Goal: Navigation & Orientation: Find specific page/section

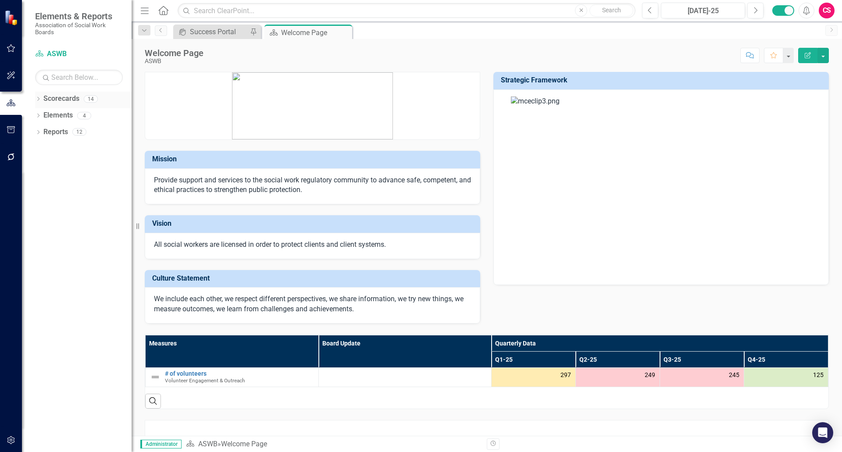
click at [35, 97] on icon "Dropdown" at bounding box center [38, 99] width 6 height 5
click at [45, 113] on icon "Dropdown" at bounding box center [42, 115] width 7 height 5
click at [53, 135] on div "Dropdown" at bounding box center [51, 131] width 7 height 7
click at [0, 436] on div at bounding box center [11, 440] width 22 height 18
click at [9, 439] on icon "button" at bounding box center [11, 440] width 9 height 7
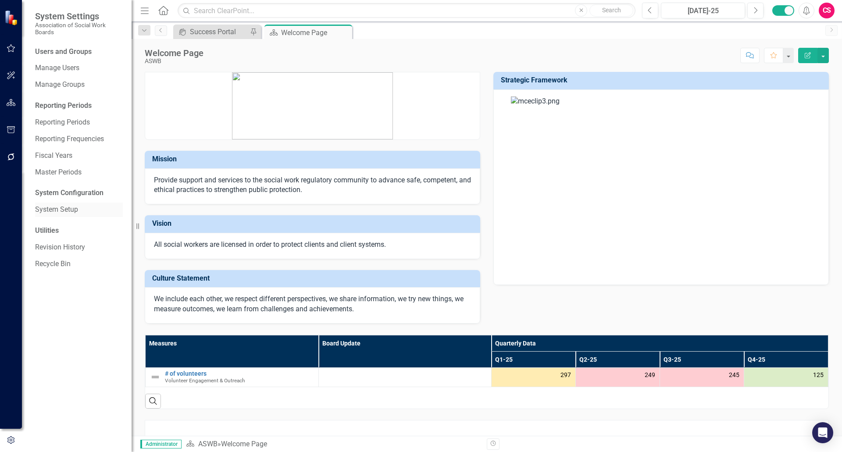
click at [61, 210] on link "System Setup" at bounding box center [79, 210] width 88 height 10
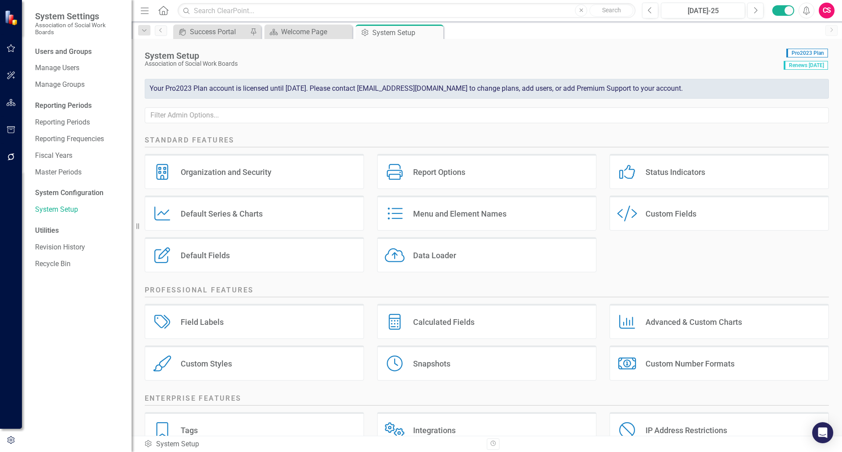
click at [446, 180] on div "Report Options Report Options" at bounding box center [486, 171] width 219 height 35
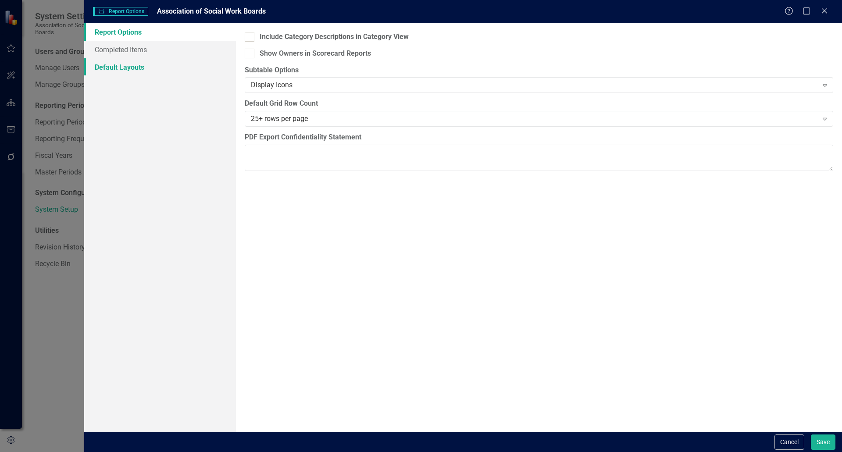
click at [109, 71] on link "Default Layouts" at bounding box center [160, 67] width 152 height 18
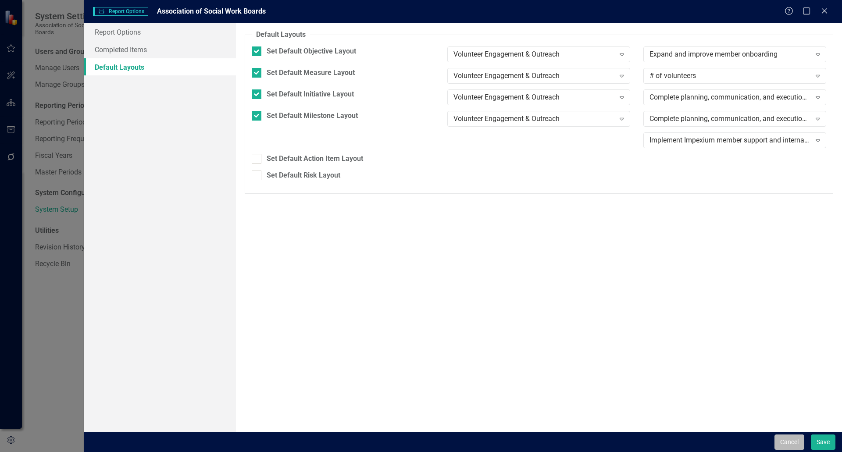
click at [779, 445] on button "Cancel" at bounding box center [789, 441] width 30 height 15
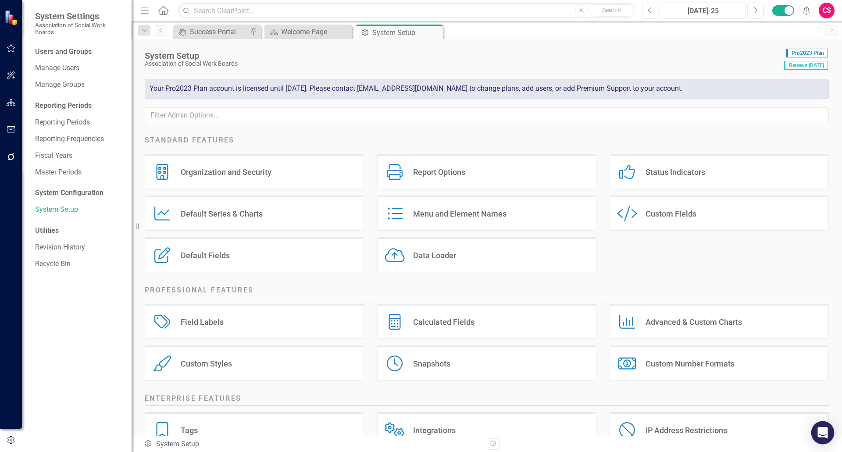
click at [818, 432] on icon "Open Intercom Messenger" at bounding box center [822, 432] width 11 height 11
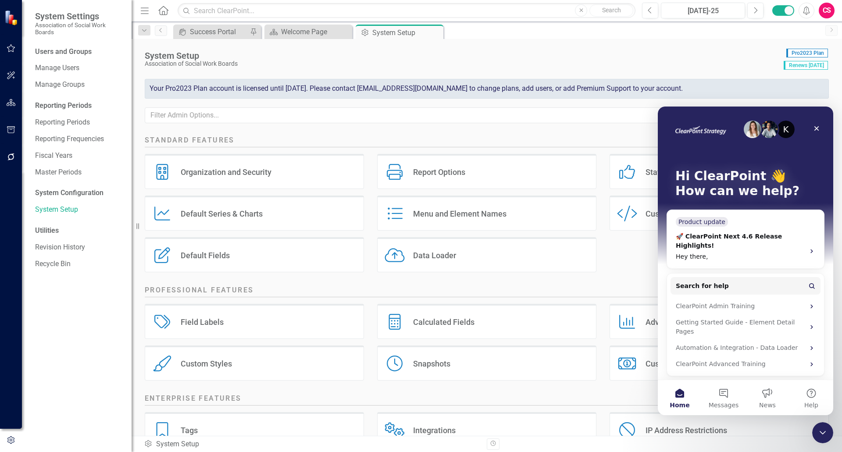
click at [824, 10] on div "CS" at bounding box center [827, 11] width 16 height 16
click at [710, 72] on div "System Setup Association of Social Work Boards Pro2023 Plan Renews [DATE] Your …" at bounding box center [487, 85] width 710 height 93
click at [816, 132] on div "Close" at bounding box center [816, 129] width 16 height 16
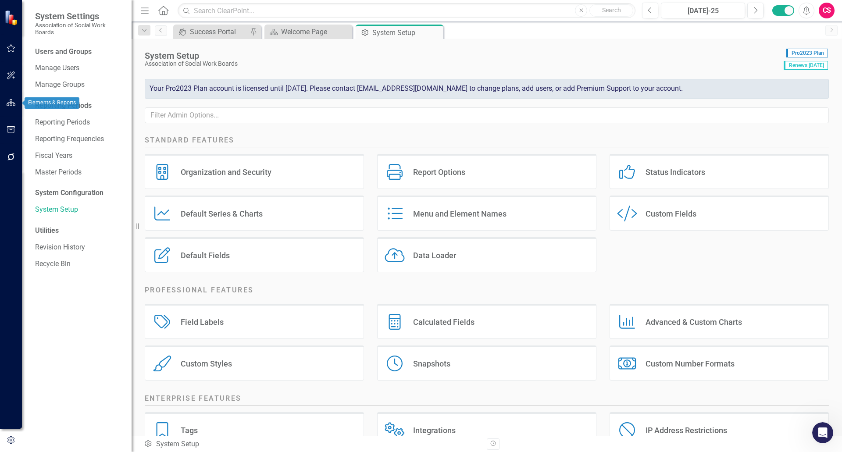
click at [9, 105] on icon "button" at bounding box center [11, 102] width 9 height 7
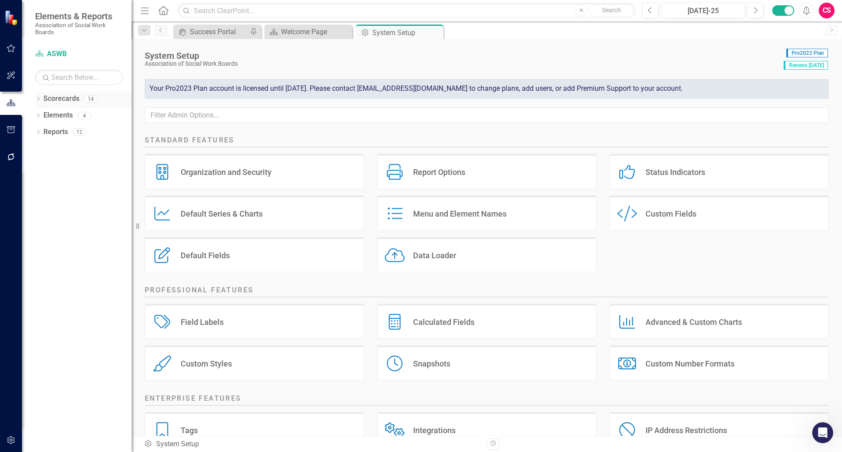
click at [72, 98] on link "Scorecards" at bounding box center [61, 99] width 36 height 10
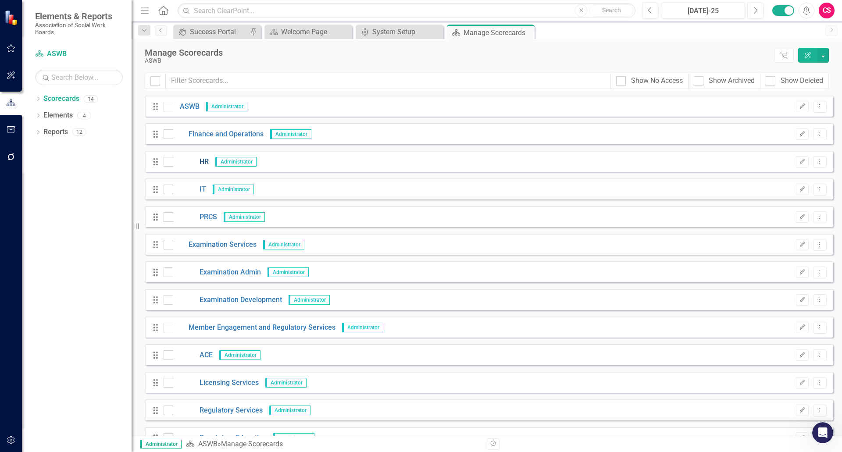
click at [203, 162] on link "HR" at bounding box center [191, 162] width 36 height 10
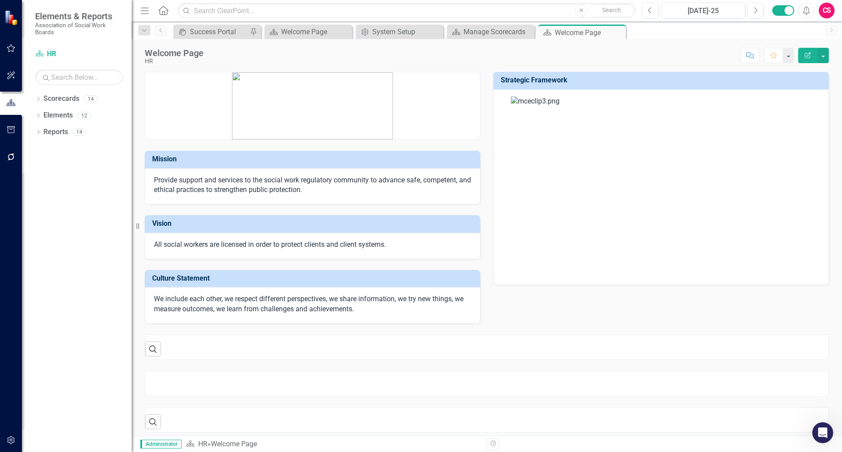
scroll to position [6, 0]
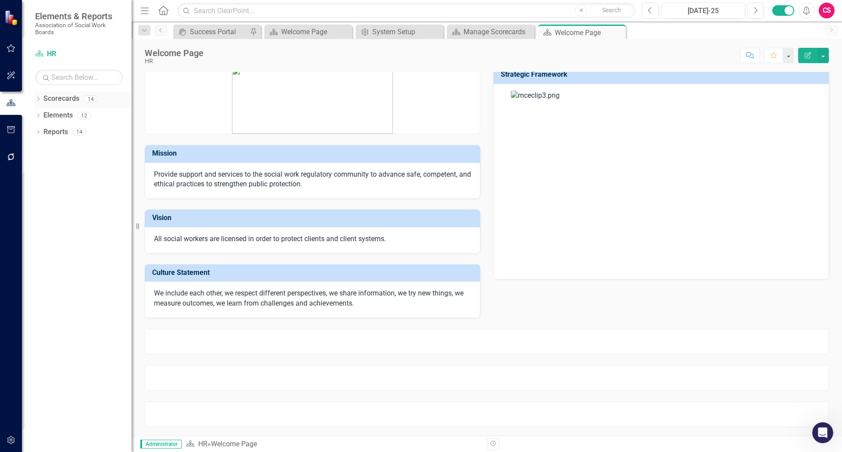
click at [36, 99] on icon "Dropdown" at bounding box center [38, 99] width 6 height 5
click at [43, 116] on icon at bounding box center [43, 115] width 2 height 4
click at [80, 135] on link "Finance and Operations" at bounding box center [94, 132] width 75 height 10
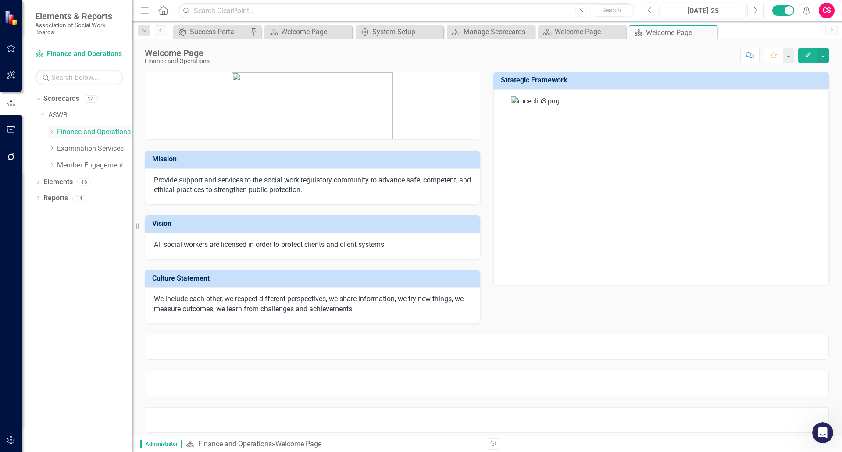
click at [51, 133] on icon "Dropdown" at bounding box center [51, 131] width 7 height 5
click at [51, 200] on icon "Dropdown" at bounding box center [51, 198] width 7 height 5
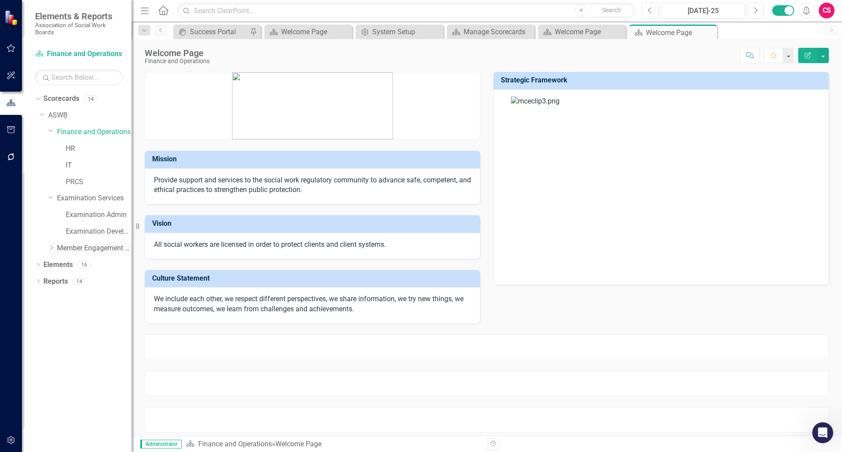
click at [49, 248] on icon "Dropdown" at bounding box center [51, 247] width 7 height 5
click at [78, 128] on link "Finance and Operations" at bounding box center [94, 132] width 75 height 10
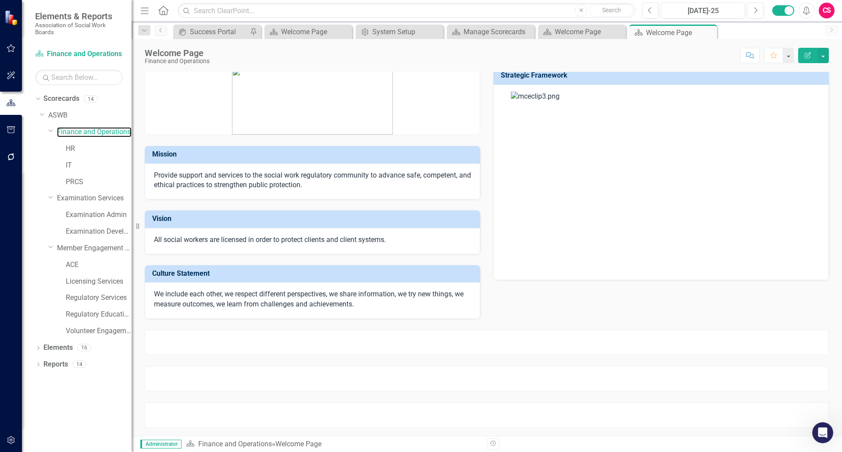
scroll to position [6, 0]
click at [80, 151] on link "HR" at bounding box center [99, 149] width 66 height 10
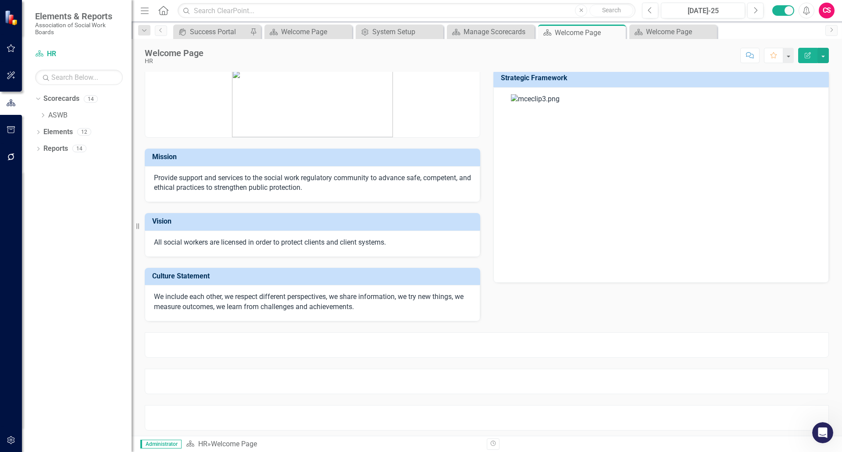
scroll to position [6, 0]
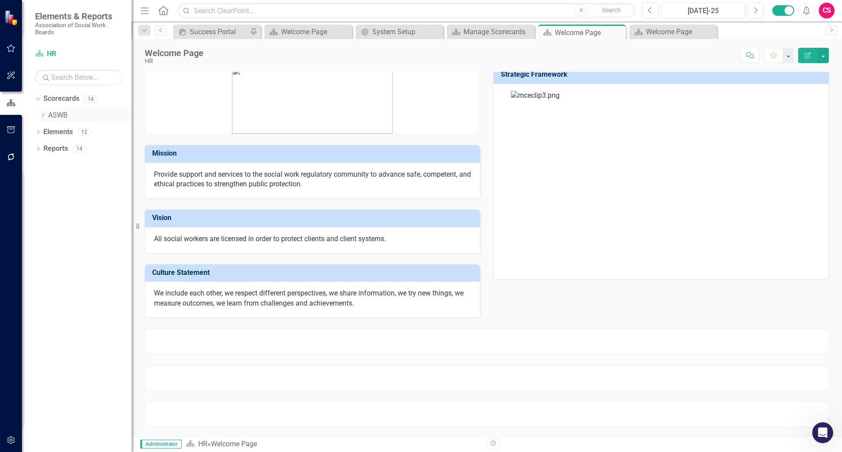
drag, startPoint x: 46, startPoint y: 120, endPoint x: 43, endPoint y: 117, distance: 5.0
click at [46, 119] on div "Dropdown ASWB" at bounding box center [85, 115] width 92 height 14
click at [43, 117] on icon "Dropdown" at bounding box center [42, 115] width 7 height 5
click at [74, 128] on link "Finance and Operations" at bounding box center [94, 132] width 75 height 10
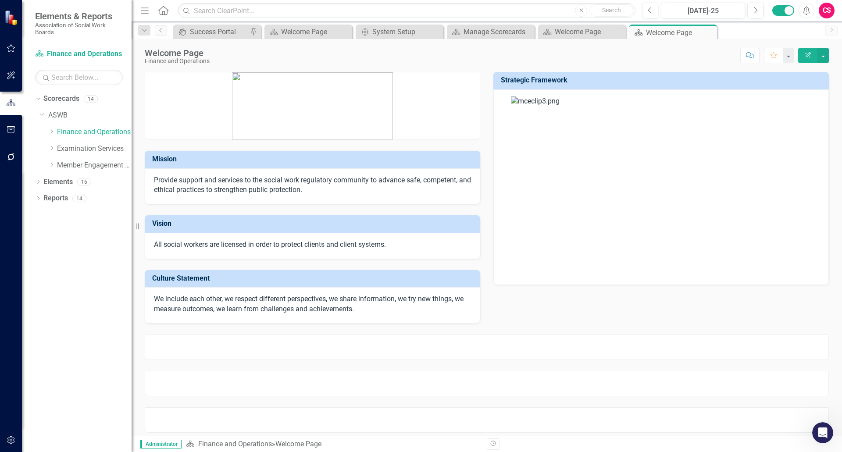
click at [47, 134] on div "Dropdown Finance and Operations" at bounding box center [85, 133] width 92 height 17
click at [52, 134] on icon "Dropdown" at bounding box center [51, 131] width 7 height 5
click at [85, 180] on link "PRCS" at bounding box center [99, 182] width 66 height 10
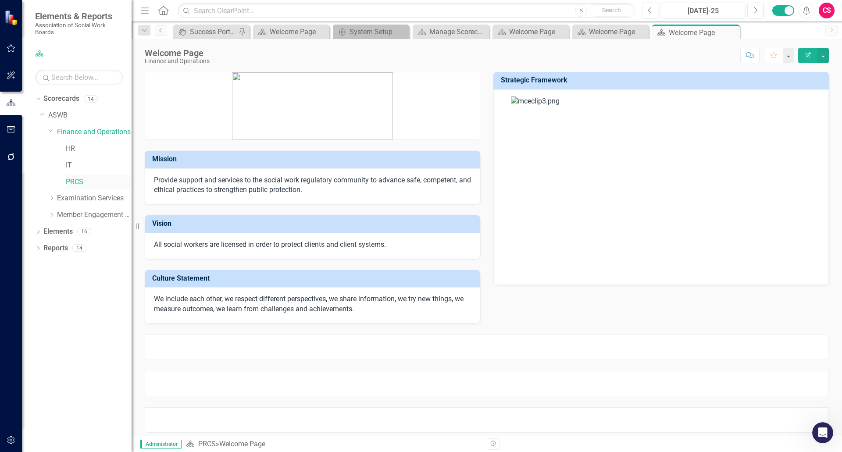
click at [73, 179] on link "PRCS" at bounding box center [99, 182] width 66 height 10
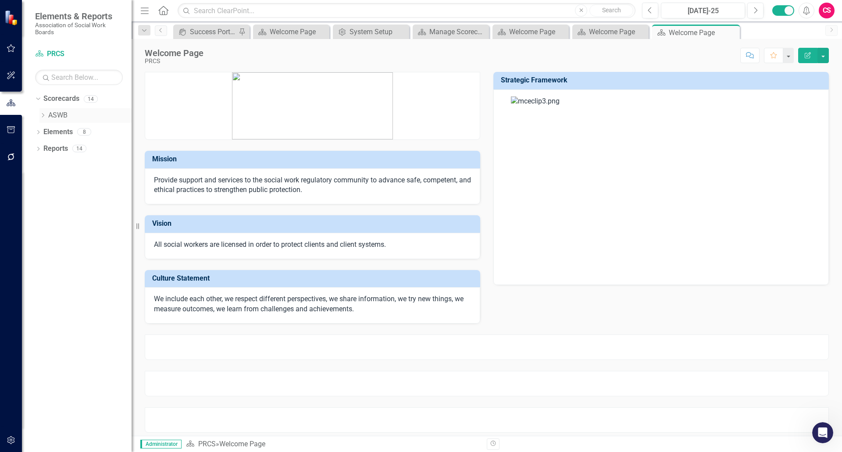
click at [43, 114] on icon "Dropdown" at bounding box center [42, 115] width 7 height 5
click at [74, 133] on link "Finance and Operations" at bounding box center [94, 132] width 75 height 10
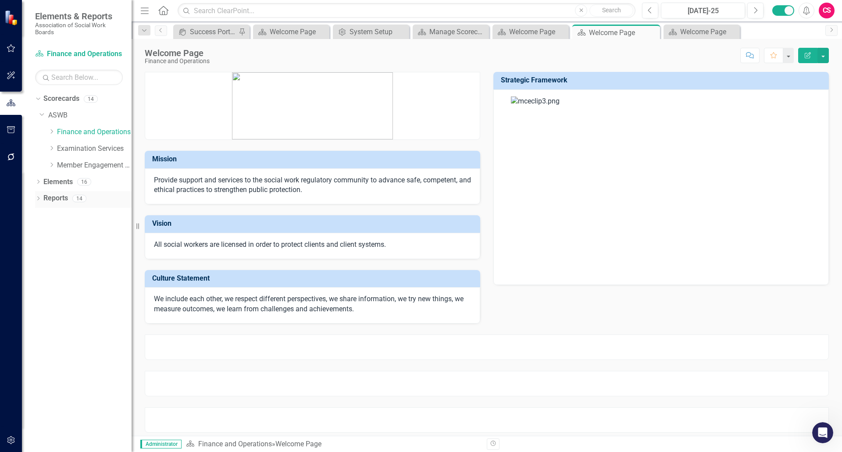
click at [51, 196] on link "Reports" at bounding box center [55, 198] width 25 height 10
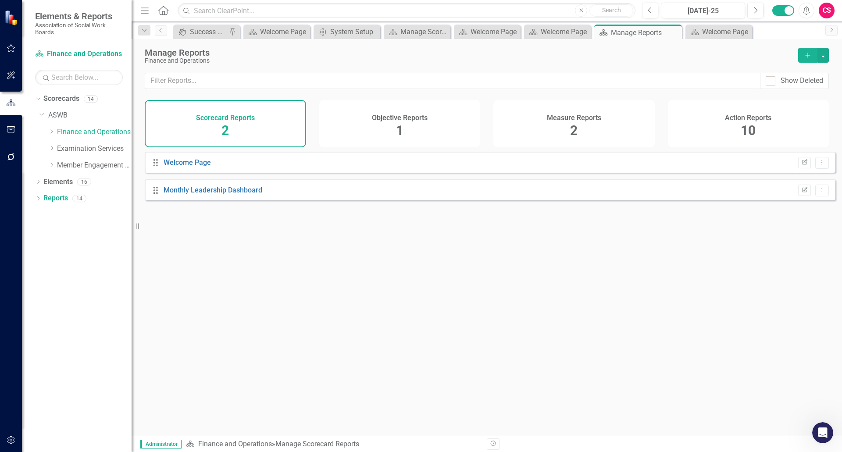
click at [639, 122] on div "Measure Reports 2" at bounding box center [573, 123] width 161 height 47
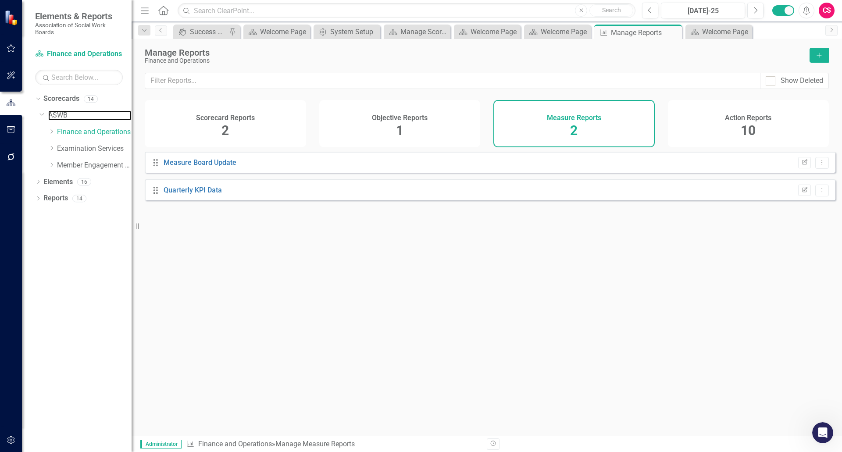
click at [59, 116] on link "ASWB" at bounding box center [89, 115] width 83 height 10
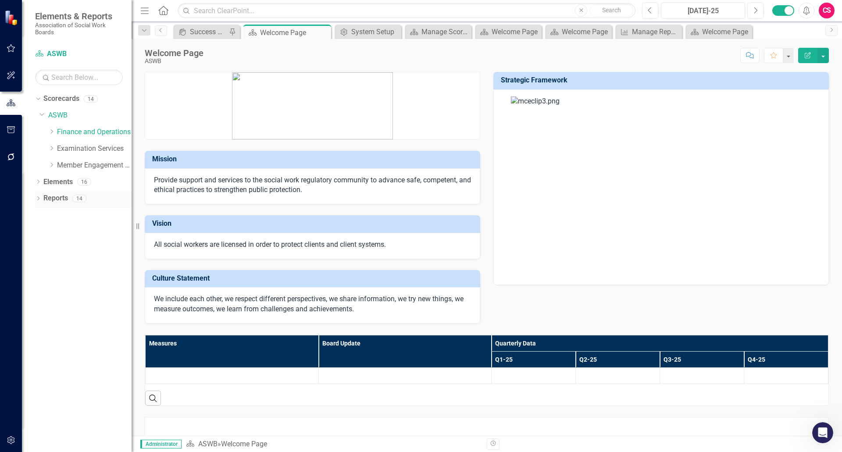
click at [57, 195] on link "Reports" at bounding box center [55, 198] width 25 height 10
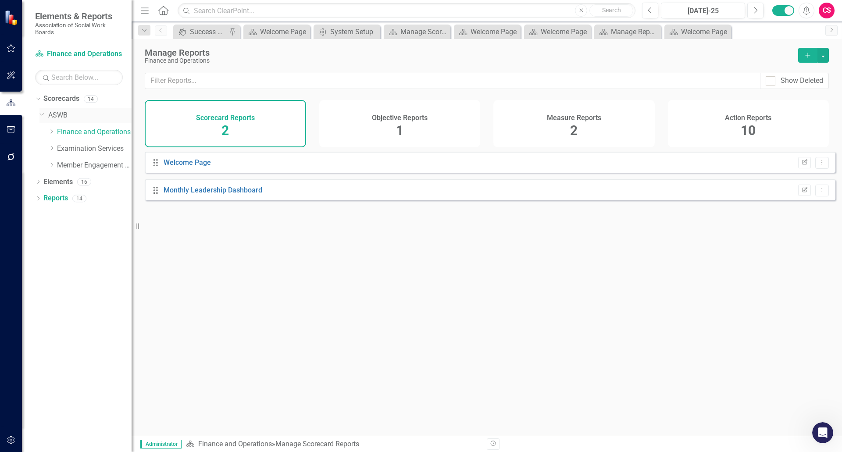
click at [61, 115] on link "ASWB" at bounding box center [89, 115] width 83 height 10
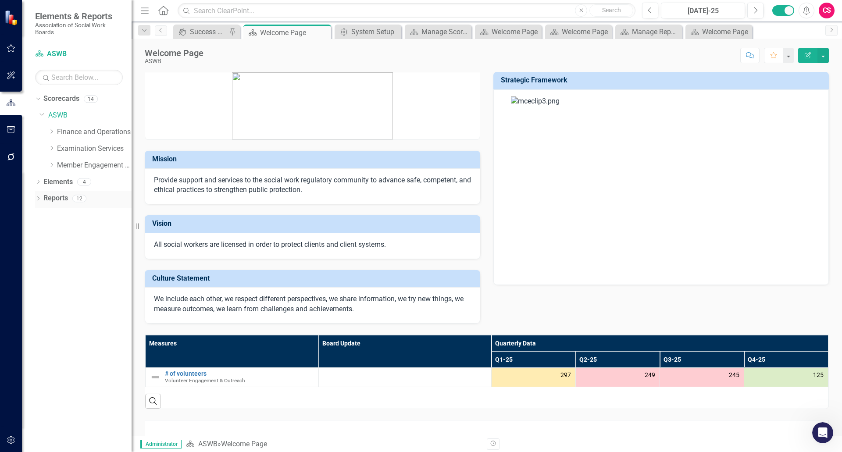
click at [58, 202] on link "Reports" at bounding box center [55, 198] width 25 height 10
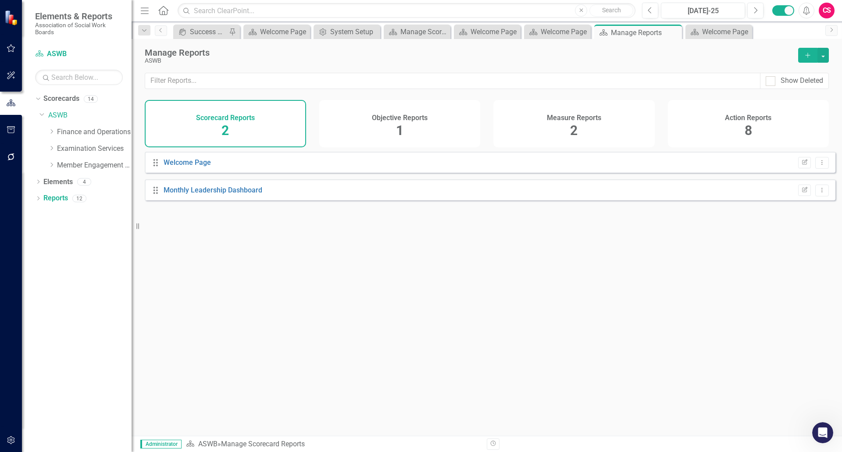
click at [591, 115] on h4 "Measure Reports" at bounding box center [574, 118] width 54 height 8
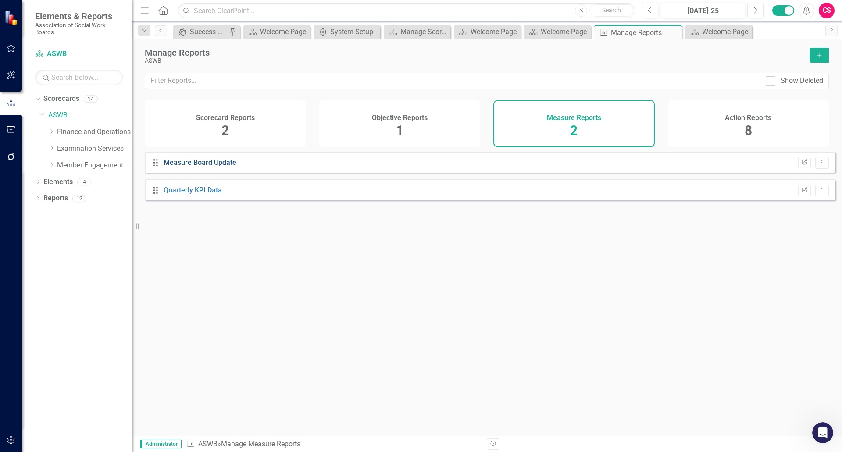
click at [208, 167] on link "Measure Board Update" at bounding box center [200, 162] width 73 height 8
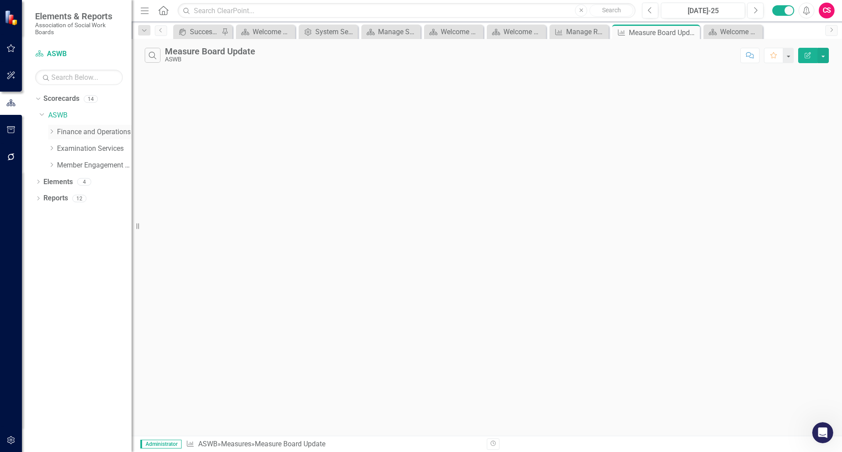
click at [50, 132] on icon "Dropdown" at bounding box center [51, 131] width 7 height 5
